Goal: Information Seeking & Learning: Compare options

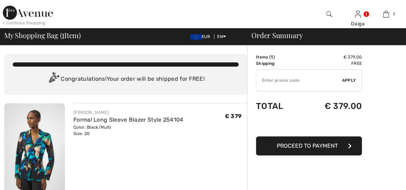
click at [308, 76] on input "TEXT" at bounding box center [299, 80] width 86 height 21
type input "LIVE10"
click at [352, 80] on span "Apply" at bounding box center [349, 80] width 14 height 6
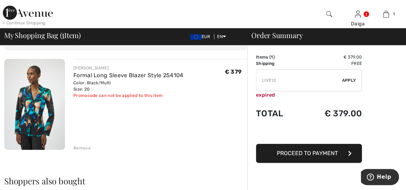
scroll to position [46, 0]
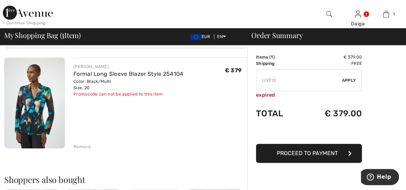
click at [80, 144] on div "Remove" at bounding box center [81, 147] width 17 height 6
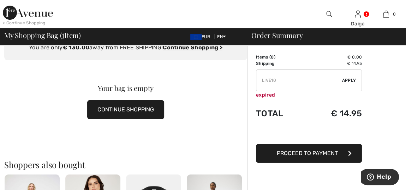
scroll to position [0, 0]
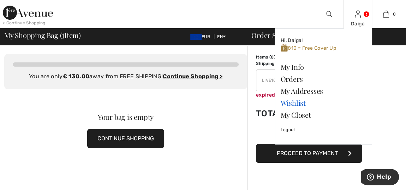
click at [298, 102] on link "Wishlist" at bounding box center [323, 103] width 85 height 12
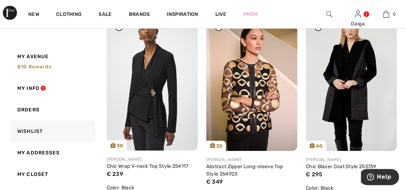
scroll to position [323, 0]
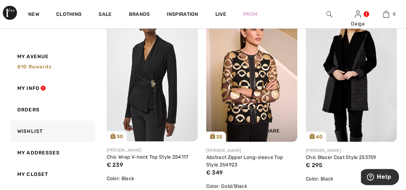
click at [252, 72] on img at bounding box center [251, 73] width 91 height 137
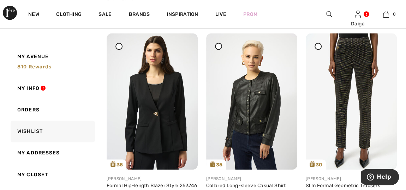
scroll to position [550, 0]
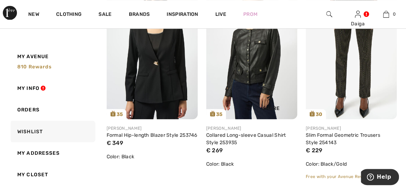
click at [272, 77] on img at bounding box center [251, 51] width 91 height 137
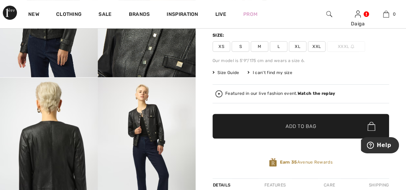
scroll to position [51, 0]
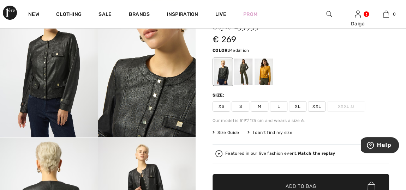
click at [266, 76] on div at bounding box center [263, 72] width 18 height 26
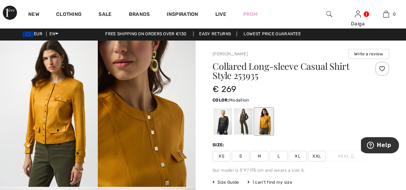
scroll to position [0, 0]
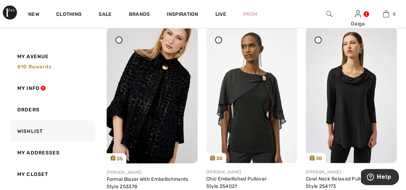
scroll to position [781, 0]
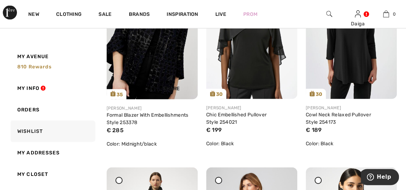
click at [153, 71] on div "Share" at bounding box center [171, 81] width 42 height 25
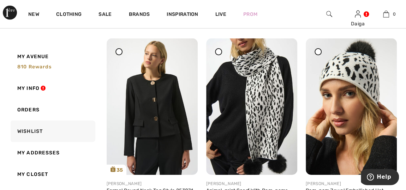
scroll to position [1261, 0]
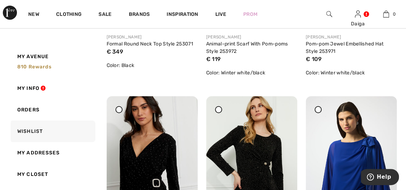
click at [362, 70] on div "Color: Winter white/black" at bounding box center [351, 72] width 91 height 7
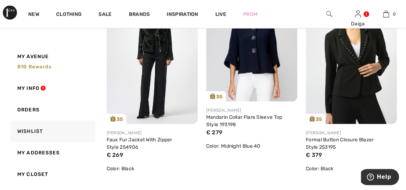
scroll to position [934, 0]
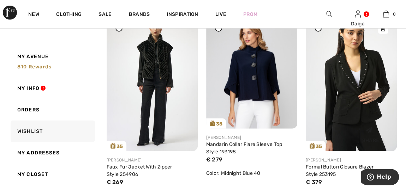
click at [361, 62] on img at bounding box center [351, 83] width 91 height 137
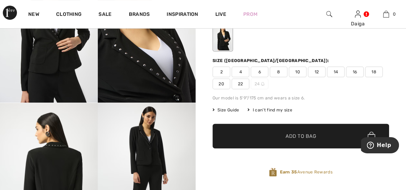
scroll to position [80, 0]
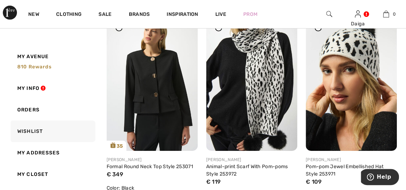
scroll to position [1153, 0]
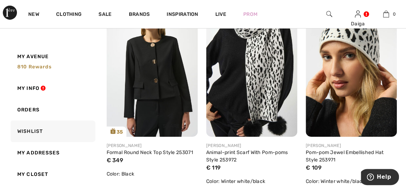
click at [163, 91] on img at bounding box center [152, 68] width 91 height 137
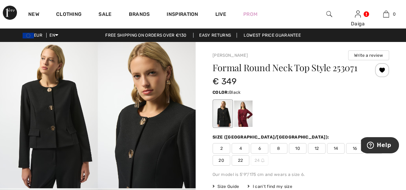
click at [386, 50] on button "Write a review" at bounding box center [368, 55] width 41 height 10
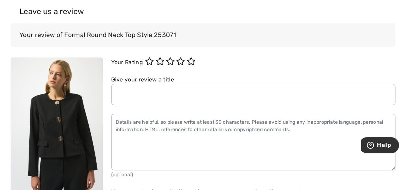
scroll to position [1188, 0]
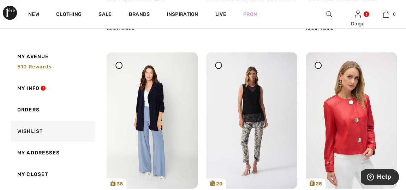
scroll to position [1720, 0]
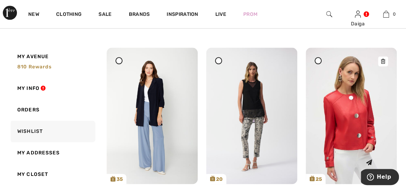
click at [355, 114] on img at bounding box center [351, 116] width 91 height 137
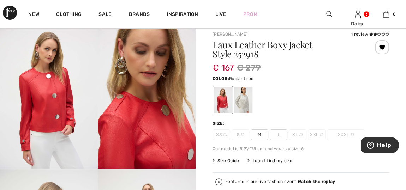
scroll to position [9, 0]
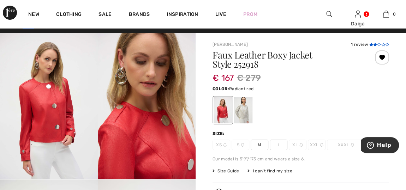
click at [379, 43] on icon at bounding box center [379, 45] width 4 height 4
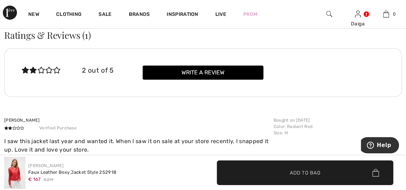
scroll to position [1168, 0]
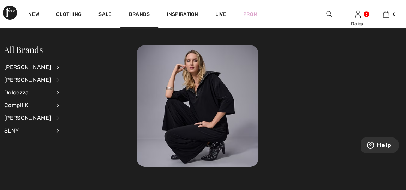
scroll to position [9, 0]
click at [354, 15] on div "Daiga Hi, Daiga! 810 = Free Skirt My Info Orders My Addresses Wishlist My Close…" at bounding box center [357, 14] width 29 height 28
click at [352, 20] on div "Daiga" at bounding box center [358, 23] width 28 height 7
click at [327, 17] on img at bounding box center [329, 14] width 6 height 8
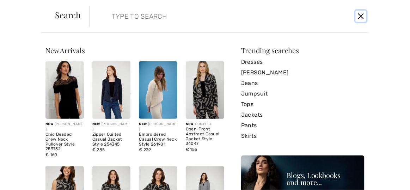
click at [359, 16] on button "Close" at bounding box center [361, 16] width 10 height 11
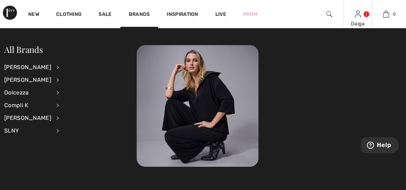
click at [358, 16] on img at bounding box center [358, 14] width 6 height 8
click at [356, 18] on div "Daiga Hi, Daiga! 810 = Free Skirt My Info Orders My Addresses Wishlist My Close…" at bounding box center [357, 14] width 29 height 28
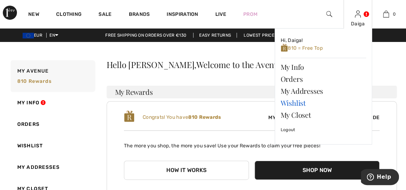
click at [294, 100] on link "Wishlist" at bounding box center [323, 103] width 85 height 12
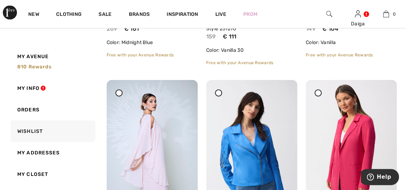
scroll to position [2114, 0]
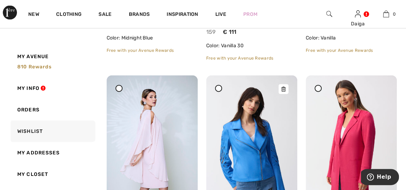
click at [253, 142] on img at bounding box center [251, 144] width 91 height 137
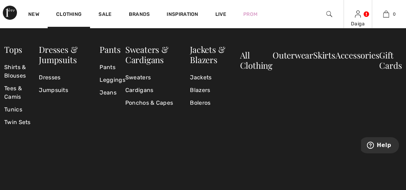
click at [357, 14] on img at bounding box center [358, 14] width 6 height 8
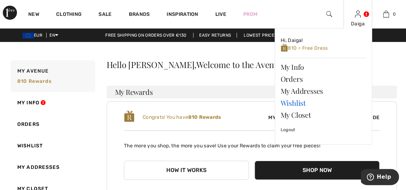
click at [302, 102] on link "Wishlist" at bounding box center [323, 103] width 85 height 12
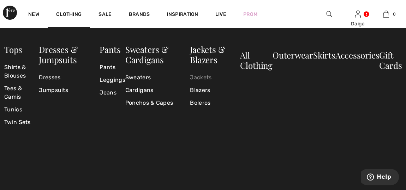
click at [195, 75] on link "Jackets" at bounding box center [215, 77] width 50 height 13
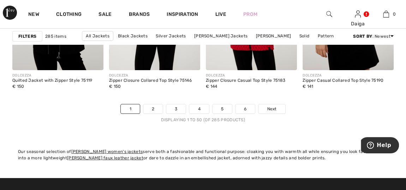
scroll to position [2694, 0]
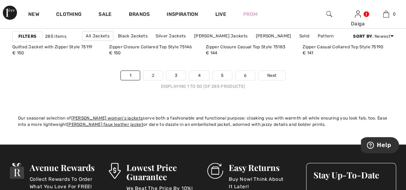
click at [152, 75] on link "2" at bounding box center [152, 75] width 19 height 9
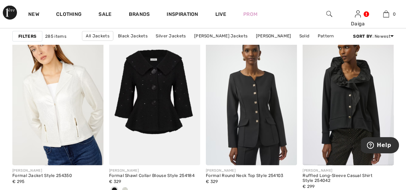
scroll to position [859, 0]
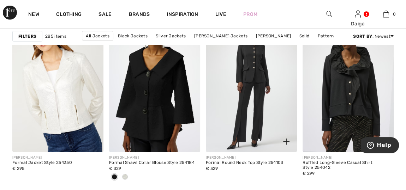
click at [243, 96] on img at bounding box center [251, 84] width 91 height 137
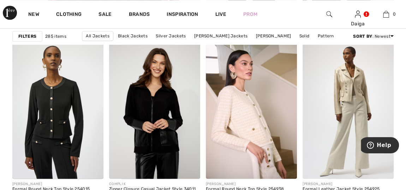
scroll to position [1809, 0]
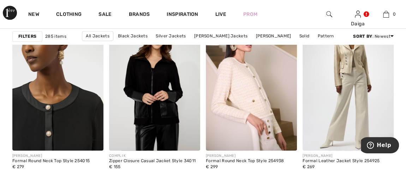
click at [47, 74] on img at bounding box center [57, 82] width 91 height 137
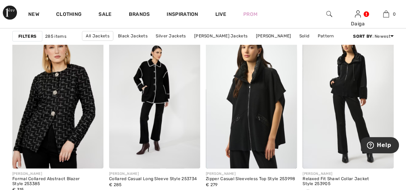
scroll to position [2399, 0]
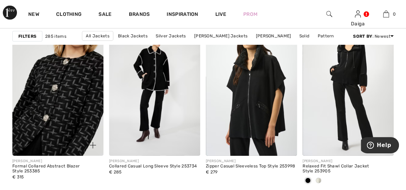
click at [50, 84] on img at bounding box center [57, 87] width 91 height 137
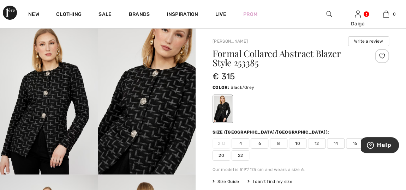
scroll to position [13, 0]
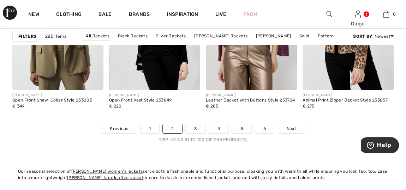
scroll to position [2643, 0]
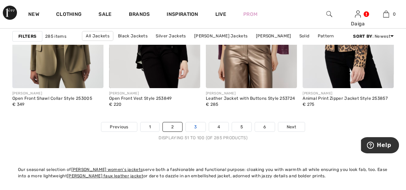
click at [194, 125] on link "3" at bounding box center [195, 126] width 19 height 9
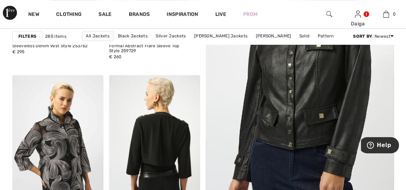
scroll to position [192, 0]
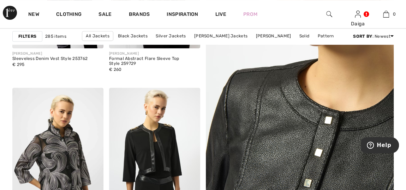
click at [314, 117] on img at bounding box center [299, 81] width 225 height 338
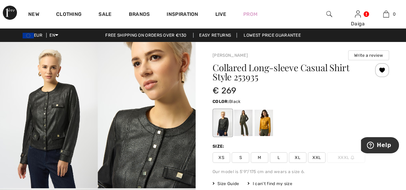
click at [145, 168] on img at bounding box center [147, 115] width 98 height 146
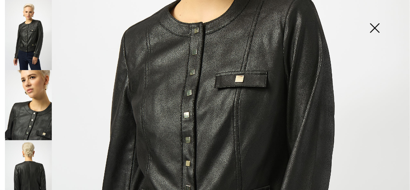
scroll to position [186, 0]
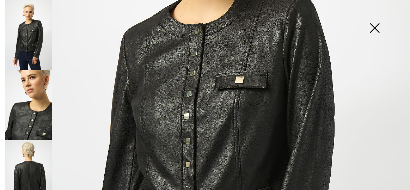
click at [38, 102] on img at bounding box center [28, 105] width 47 height 70
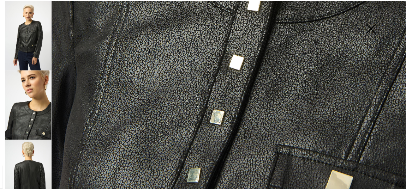
scroll to position [357, 0]
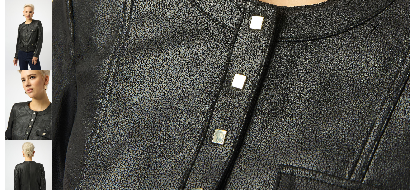
click at [34, 169] on img at bounding box center [28, 175] width 47 height 70
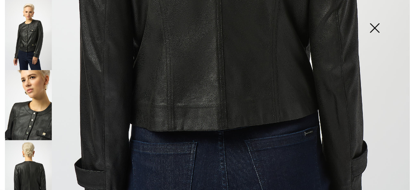
click at [374, 28] on img at bounding box center [374, 29] width 35 height 36
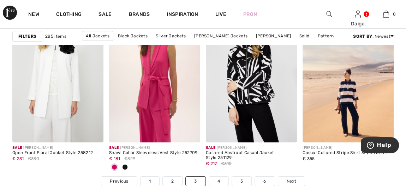
scroll to position [2603, 0]
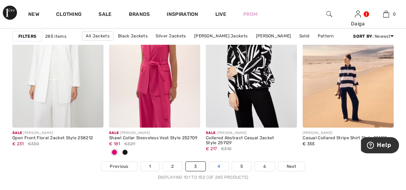
click at [215, 166] on link "4" at bounding box center [218, 166] width 19 height 9
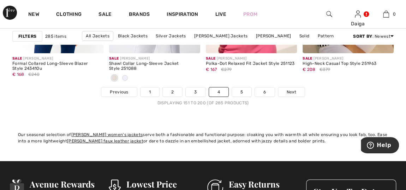
scroll to position [2681, 0]
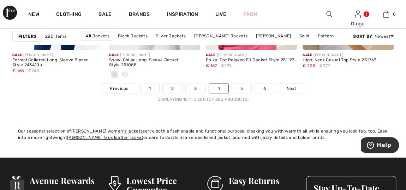
click at [242, 84] on link "5" at bounding box center [241, 88] width 19 height 9
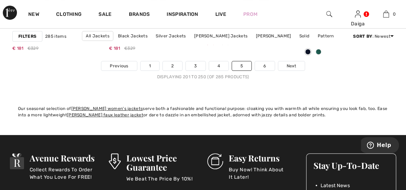
scroll to position [2711, 0]
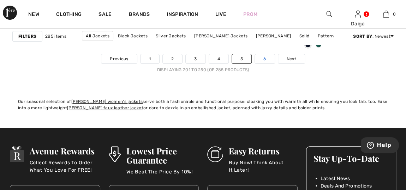
click at [261, 56] on link "6" at bounding box center [264, 58] width 19 height 9
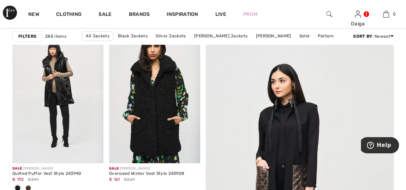
scroll to position [35, 0]
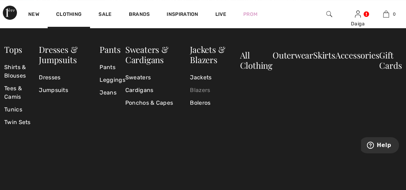
click at [201, 91] on link "Blazers" at bounding box center [215, 90] width 50 height 13
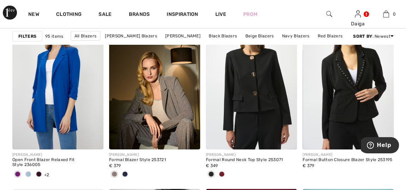
scroll to position [1049, 0]
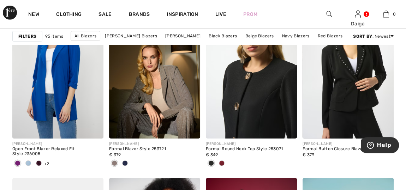
click at [276, 84] on img at bounding box center [251, 70] width 91 height 137
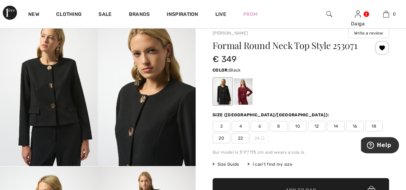
scroll to position [16, 0]
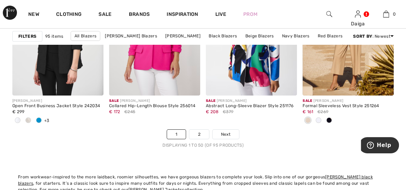
scroll to position [2639, 0]
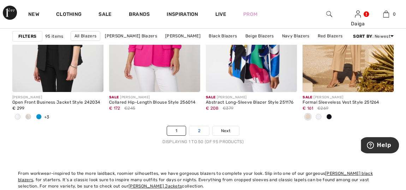
click at [198, 128] on link "2" at bounding box center [198, 130] width 19 height 9
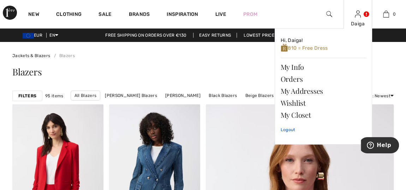
click at [289, 128] on link "Logout" at bounding box center [323, 130] width 85 height 18
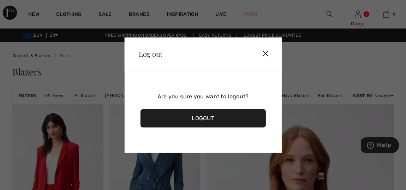
click at [229, 121] on div "Logout" at bounding box center [202, 118] width 125 height 18
